Goal: Entertainment & Leisure: Consume media (video, audio)

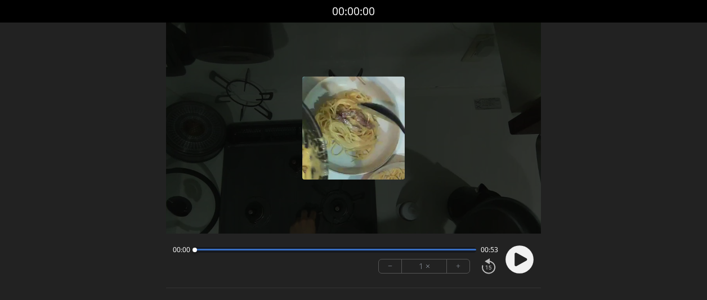
click at [515, 262] on icon at bounding box center [521, 260] width 12 height 14
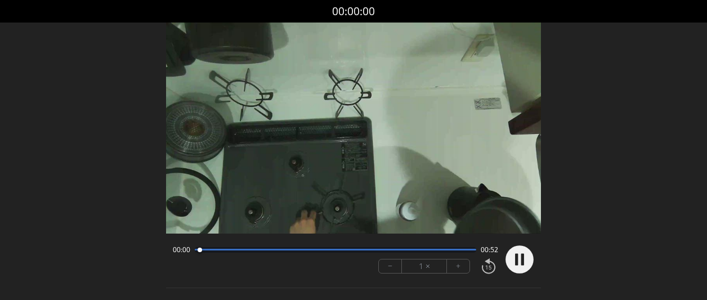
click at [453, 269] on button "+" at bounding box center [458, 267] width 23 height 14
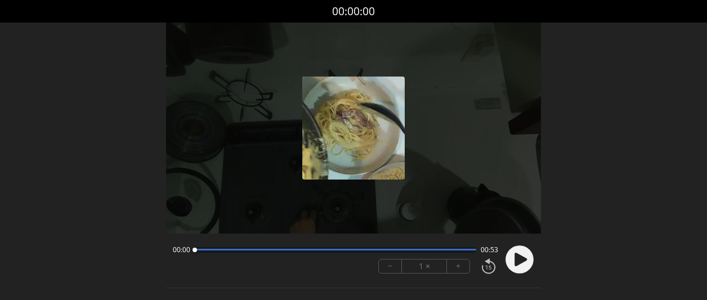
click at [255, 248] on div at bounding box center [336, 250] width 282 height 6
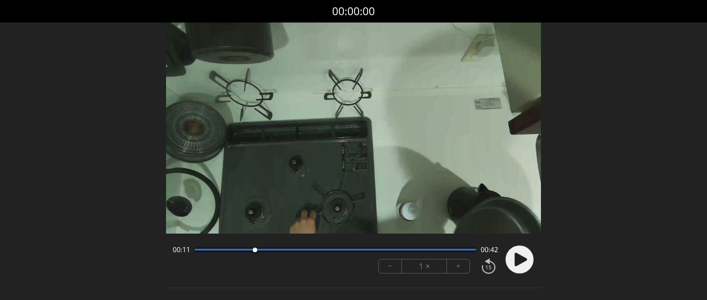
click at [281, 251] on div at bounding box center [336, 250] width 282 height 2
click at [293, 251] on div at bounding box center [293, 250] width 15 height 15
click at [325, 252] on div "00:18 00:34" at bounding box center [335, 250] width 325 height 9
click at [353, 250] on div at bounding box center [336, 250] width 282 height 2
click at [409, 249] on div at bounding box center [336, 250] width 282 height 2
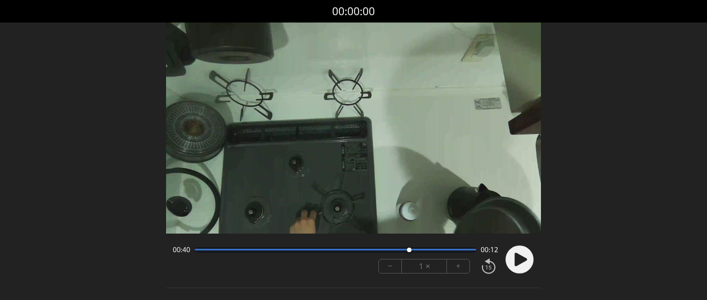
click at [446, 251] on div at bounding box center [336, 250] width 282 height 6
click at [462, 250] on div at bounding box center [336, 250] width 282 height 2
click at [471, 250] on div at bounding box center [336, 250] width 282 height 2
click at [345, 251] on div at bounding box center [336, 250] width 282 height 6
click at [309, 249] on div at bounding box center [336, 250] width 282 height 2
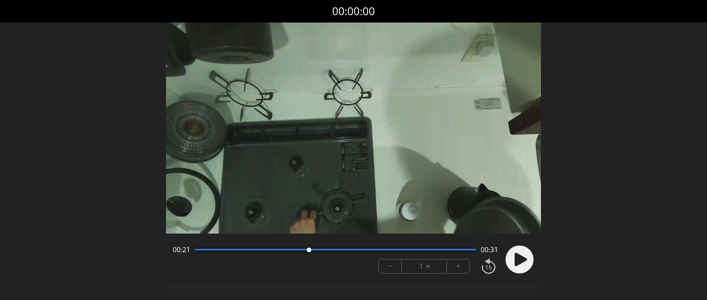
click at [278, 252] on div at bounding box center [336, 250] width 282 height 6
click at [244, 249] on div at bounding box center [336, 250] width 282 height 2
click at [336, 252] on div at bounding box center [336, 250] width 282 height 6
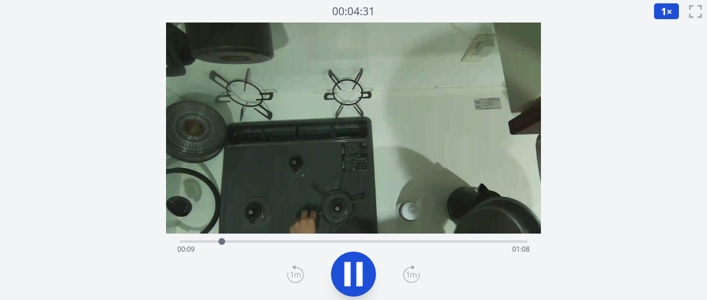
click at [355, 278] on icon at bounding box center [354, 274] width 32 height 32
click at [353, 277] on icon at bounding box center [354, 274] width 19 height 24
click at [412, 273] on icon at bounding box center [412, 275] width 10 height 6
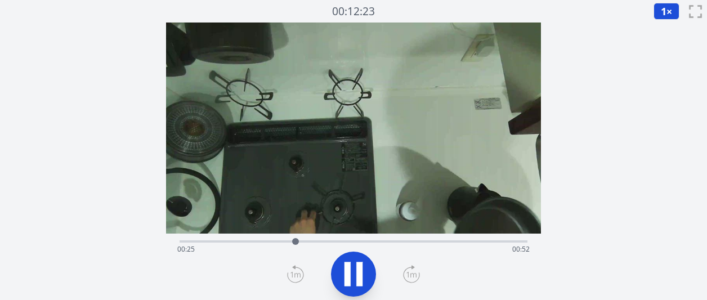
click at [353, 279] on icon at bounding box center [354, 274] width 32 height 32
click at [342, 272] on icon at bounding box center [354, 274] width 32 height 32
click at [342, 270] on icon at bounding box center [354, 274] width 32 height 32
click at [293, 244] on div "経過時間: 00:28 残り時間: 00:49" at bounding box center [353, 249] width 353 height 18
click at [284, 245] on div at bounding box center [292, 241] width 17 height 17
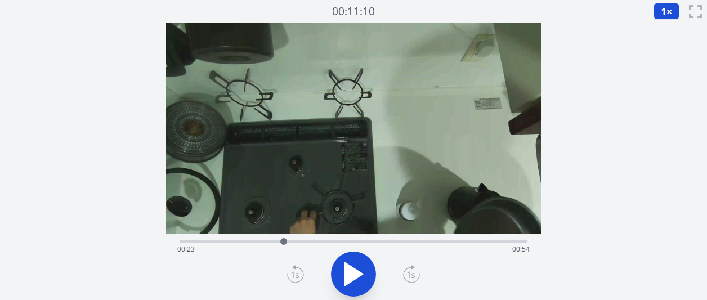
click at [279, 245] on div at bounding box center [283, 241] width 17 height 17
click at [267, 246] on div "経過時間: 00:21 残り時間: 00:55" at bounding box center [353, 249] width 353 height 18
click at [262, 246] on div at bounding box center [266, 241] width 17 height 17
click at [346, 269] on icon at bounding box center [354, 274] width 19 height 24
click at [412, 267] on icon at bounding box center [413, 267] width 2 height 3
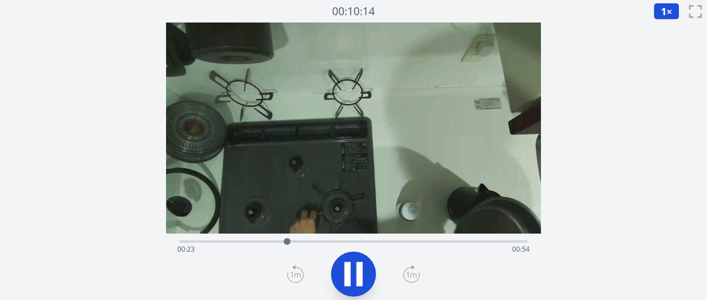
click at [412, 267] on icon at bounding box center [413, 267] width 2 height 3
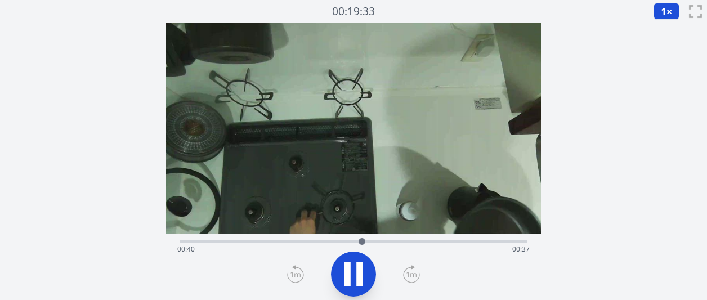
click at [355, 270] on icon at bounding box center [354, 274] width 32 height 32
click at [346, 273] on icon at bounding box center [354, 274] width 19 height 24
click at [408, 276] on icon at bounding box center [412, 275] width 10 height 6
click at [413, 276] on icon at bounding box center [411, 274] width 17 height 18
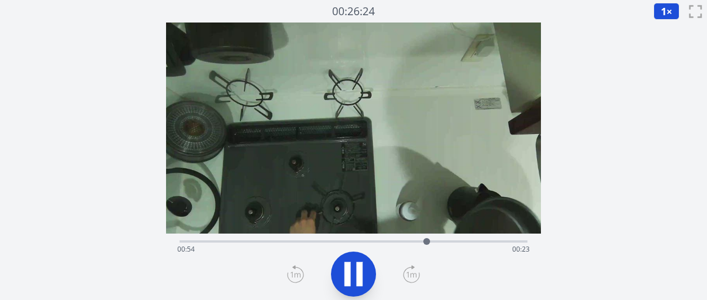
click at [413, 276] on icon at bounding box center [411, 274] width 17 height 18
click at [413, 275] on icon at bounding box center [411, 274] width 17 height 18
click at [287, 248] on div "経過時間: 01:04 残り時間: 00:13" at bounding box center [353, 249] width 353 height 18
click at [412, 280] on icon at bounding box center [411, 274] width 17 height 18
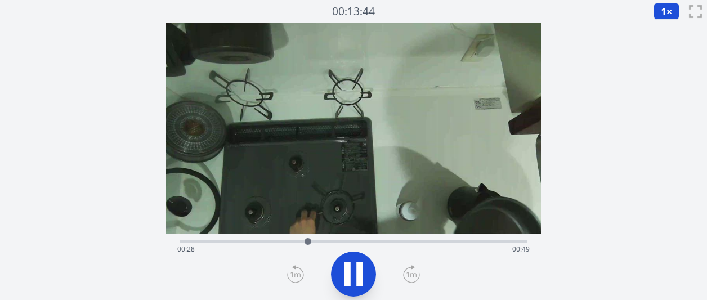
click at [412, 279] on icon at bounding box center [411, 274] width 17 height 18
click at [410, 278] on icon at bounding box center [411, 274] width 17 height 18
click at [410, 277] on icon at bounding box center [411, 274] width 17 height 18
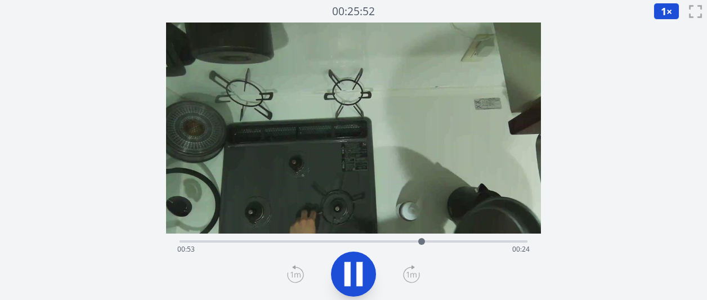
click at [411, 276] on icon at bounding box center [411, 274] width 17 height 18
click at [333, 235] on div "経過時間: 01:04 残り時間: 00:12" at bounding box center [354, 241] width 348 height 14
drag, startPoint x: 351, startPoint y: 266, endPoint x: 351, endPoint y: 261, distance: 5.7
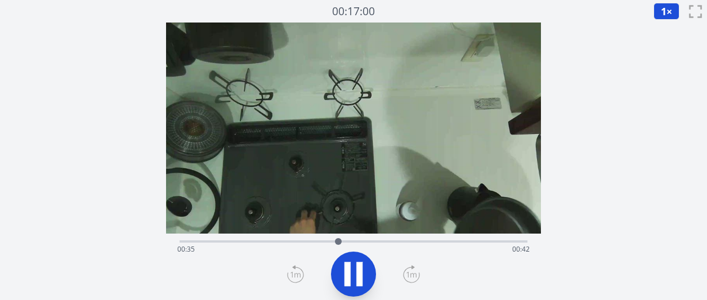
click at [351, 266] on icon at bounding box center [354, 274] width 32 height 32
click at [353, 262] on icon at bounding box center [354, 274] width 32 height 32
click at [409, 275] on icon at bounding box center [411, 274] width 17 height 18
click at [338, 241] on div "経過時間: 00:41 残り時間: 00:36" at bounding box center [353, 249] width 353 height 18
click at [361, 266] on icon at bounding box center [359, 274] width 6 height 24
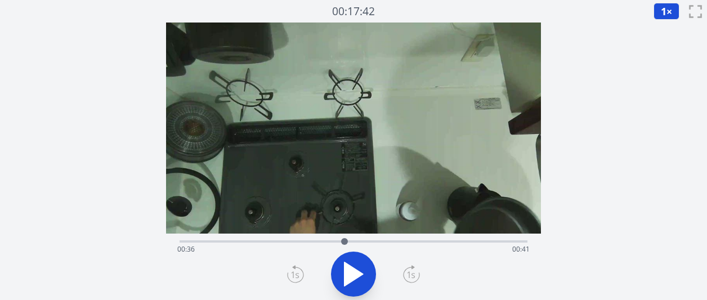
click at [326, 241] on div "経過時間: 00:36 残り時間: 00:41" at bounding box center [353, 249] width 353 height 18
click at [318, 242] on div at bounding box center [318, 241] width 17 height 17
click at [306, 243] on div "経過時間: 00:30 残り時間: 00:47" at bounding box center [353, 249] width 353 height 18
click at [299, 242] on div at bounding box center [306, 241] width 17 height 17
click at [292, 243] on div at bounding box center [299, 241] width 17 height 17
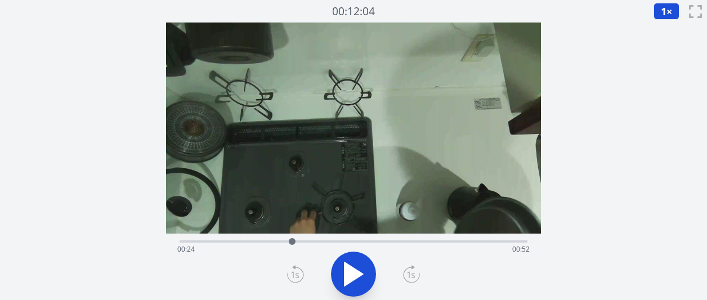
click at [345, 285] on icon at bounding box center [354, 274] width 19 height 24
click at [344, 285] on icon at bounding box center [354, 274] width 32 height 32
click at [353, 275] on icon at bounding box center [354, 274] width 19 height 24
click at [353, 275] on icon at bounding box center [354, 274] width 32 height 32
click at [353, 275] on icon at bounding box center [354, 274] width 19 height 24
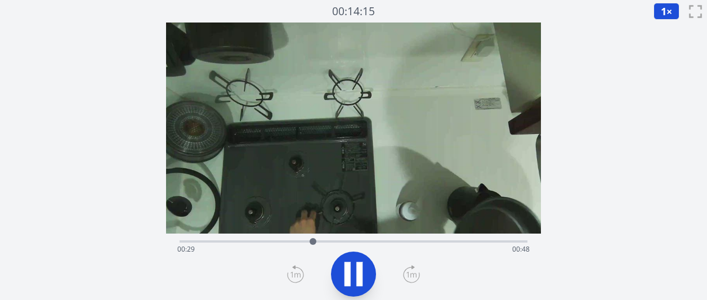
click at [353, 275] on icon at bounding box center [354, 274] width 32 height 32
click at [353, 275] on icon at bounding box center [354, 274] width 19 height 24
click at [353, 275] on icon at bounding box center [354, 274] width 32 height 32
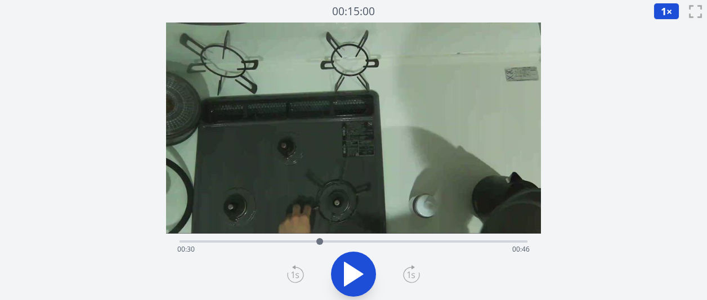
drag, startPoint x: 342, startPoint y: 229, endPoint x: 347, endPoint y: 188, distance: 40.8
click at [347, 188] on video at bounding box center [357, 104] width 461 height 259
click at [315, 242] on div at bounding box center [319, 241] width 17 height 17
click at [301, 242] on div "経過時間: 00:29 残り時間: 00:47" at bounding box center [353, 249] width 353 height 18
click at [296, 242] on div at bounding box center [301, 241] width 17 height 17
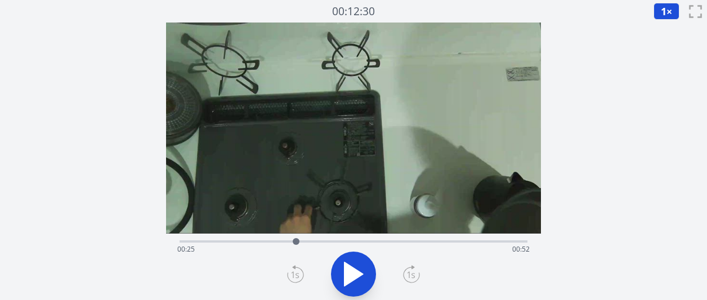
click at [289, 244] on div at bounding box center [296, 241] width 17 height 17
click at [288, 244] on div at bounding box center [289, 241] width 7 height 7
click at [268, 247] on div "経過時間: 00:23 残り時間: 00:53" at bounding box center [353, 249] width 353 height 18
click at [343, 269] on icon at bounding box center [354, 274] width 32 height 32
click at [352, 269] on icon at bounding box center [354, 274] width 32 height 32
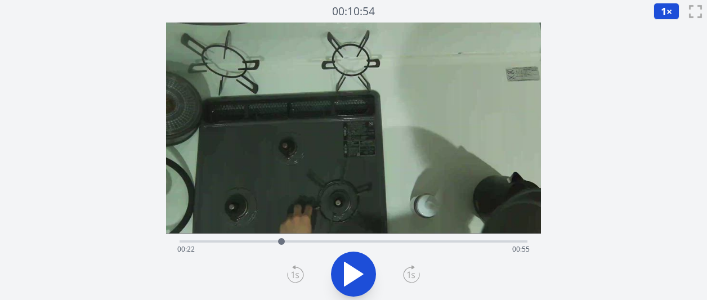
click at [354, 278] on icon at bounding box center [354, 274] width 19 height 24
click at [353, 276] on icon at bounding box center [354, 274] width 32 height 32
click at [352, 276] on icon at bounding box center [354, 274] width 19 height 24
click at [351, 276] on icon at bounding box center [354, 274] width 32 height 32
click at [356, 269] on icon at bounding box center [354, 274] width 19 height 24
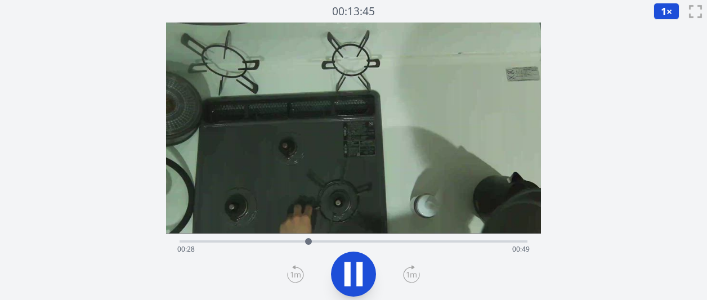
click at [420, 272] on div at bounding box center [354, 274] width 362 height 54
click at [420, 272] on icon at bounding box center [411, 274] width 17 height 18
click at [418, 271] on icon at bounding box center [411, 274] width 17 height 18
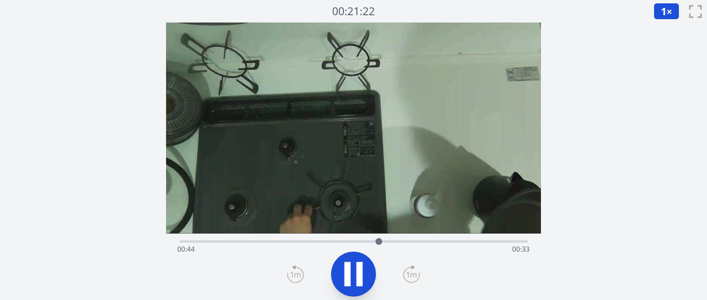
click at [413, 278] on icon at bounding box center [411, 274] width 17 height 18
click at [355, 261] on icon at bounding box center [354, 274] width 32 height 32
click at [389, 244] on div "経過時間: 01:02 残り時間: 00:15" at bounding box center [353, 249] width 353 height 18
click at [362, 247] on div "経過時間: 00:46 残り時間: 00:31" at bounding box center [353, 249] width 353 height 18
click at [354, 277] on icon at bounding box center [354, 274] width 19 height 24
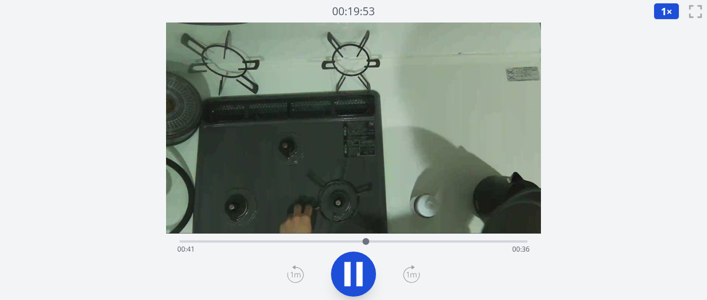
click at [351, 242] on div "経過時間: 00:41 残り時間: 00:36" at bounding box center [353, 249] width 353 height 18
click at [340, 242] on div "経過時間: 00:37 残り時間: 00:39" at bounding box center [353, 249] width 353 height 18
click at [353, 280] on icon at bounding box center [354, 274] width 32 height 32
click at [389, 238] on div "経過時間: 00:37 残り時間: 00:40" at bounding box center [354, 241] width 348 height 14
click at [409, 240] on div "経過時間: 00:46 残り時間: 00:31" at bounding box center [353, 249] width 353 height 18
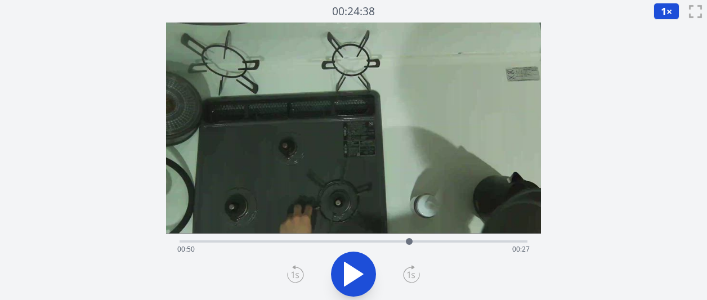
click at [431, 241] on div "経過時間: 00:50 残り時間: 00:27" at bounding box center [353, 249] width 353 height 18
click at [444, 242] on div "経過時間: 00:55 残り時間: 00:22" at bounding box center [353, 249] width 353 height 18
click at [454, 242] on div "経過時間: 00:58 残り時間: 00:19" at bounding box center [353, 249] width 353 height 18
click at [465, 242] on div "経過時間: 01:00 残り時間: 00:17" at bounding box center [353, 249] width 353 height 18
click at [461, 243] on div at bounding box center [465, 241] width 17 height 17
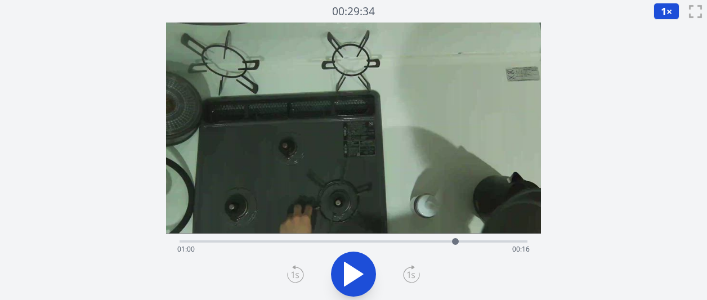
click at [456, 243] on div at bounding box center [455, 241] width 17 height 17
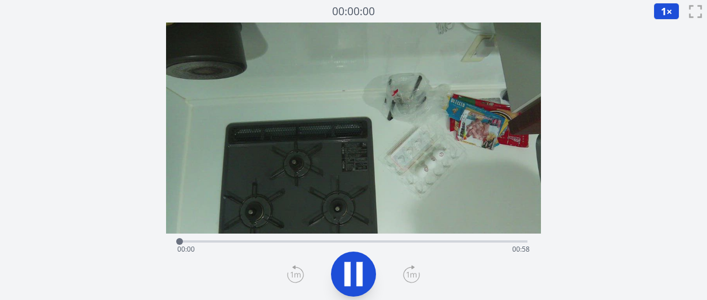
click at [411, 270] on icon at bounding box center [411, 274] width 17 height 18
click at [409, 270] on icon at bounding box center [411, 274] width 17 height 18
click at [408, 270] on icon at bounding box center [411, 274] width 17 height 18
click at [408, 269] on icon at bounding box center [411, 274] width 17 height 18
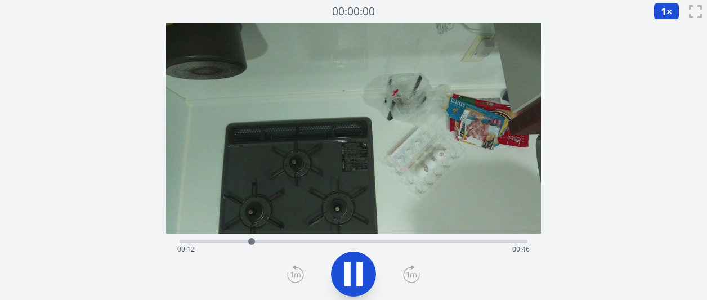
click at [421, 242] on div "経過時間: 00:12 残り時間: 00:46" at bounding box center [353, 249] width 353 height 18
click at [344, 270] on icon at bounding box center [354, 274] width 32 height 32
click at [408, 280] on icon at bounding box center [411, 274] width 17 height 18
click at [407, 279] on icon at bounding box center [411, 274] width 17 height 18
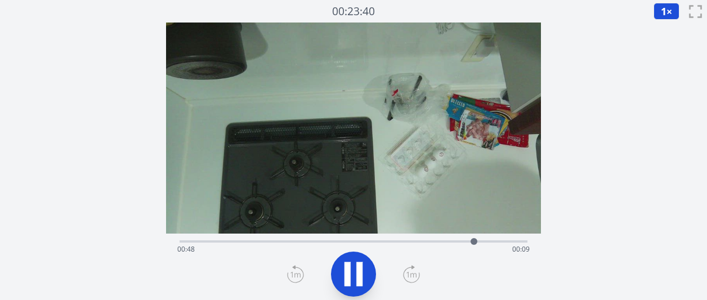
click at [362, 273] on icon at bounding box center [359, 274] width 6 height 24
